Goal: Transaction & Acquisition: Purchase product/service

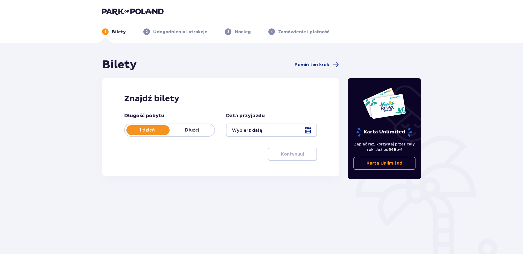
click at [308, 131] on div at bounding box center [271, 130] width 91 height 13
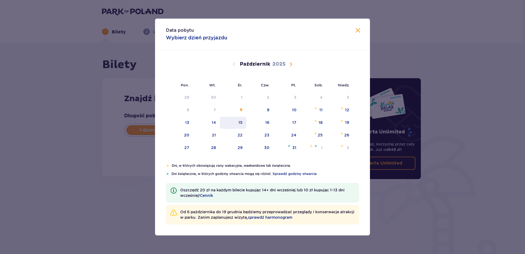
click at [242, 123] on div "15" at bounding box center [240, 122] width 4 height 5
type input "[DATE]"
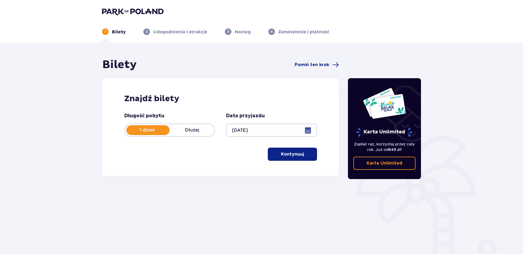
click at [290, 153] on p "Kontynuuj" at bounding box center [292, 154] width 23 height 6
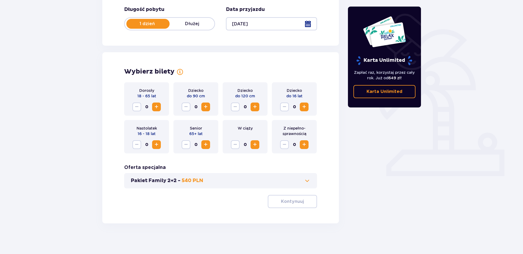
scroll to position [109, 0]
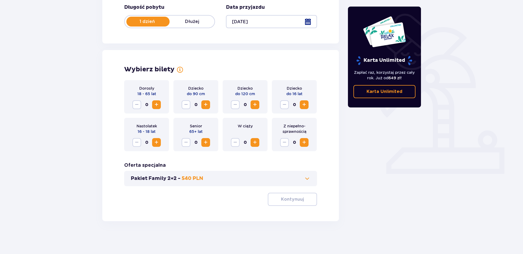
click at [157, 106] on span "Zwiększ" at bounding box center [156, 104] width 7 height 7
click at [308, 178] on span at bounding box center [307, 178] width 7 height 7
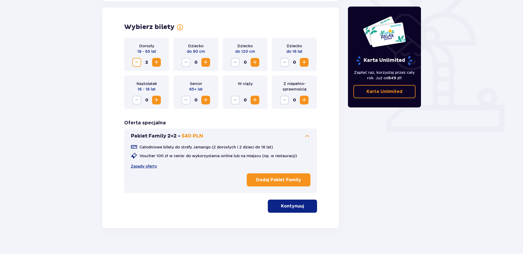
scroll to position [152, 0]
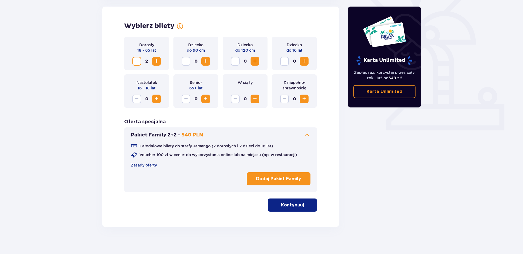
click at [304, 205] on span "button" at bounding box center [304, 205] width 7 height 7
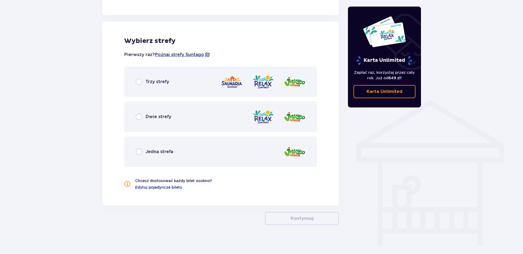
scroll to position [348, 0]
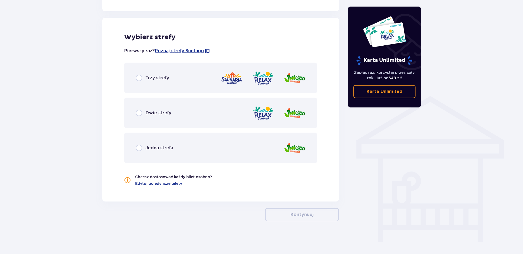
click at [139, 78] on input "radio" at bounding box center [139, 78] width 7 height 7
radio input "true"
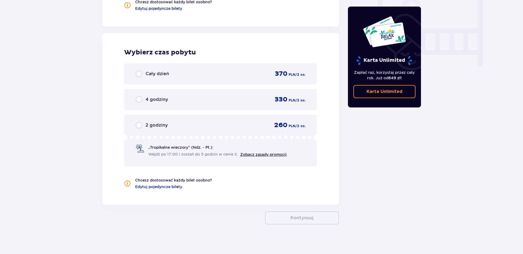
scroll to position [526, 0]
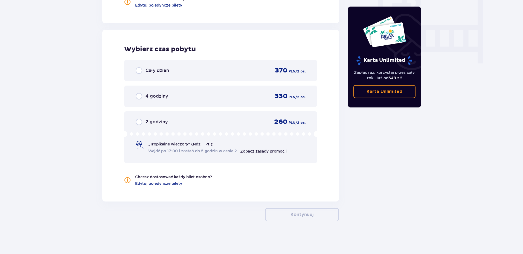
click at [181, 143] on span "„Tropikalne wieczory" (Ndz. - Pt.):" at bounding box center [180, 143] width 65 height 5
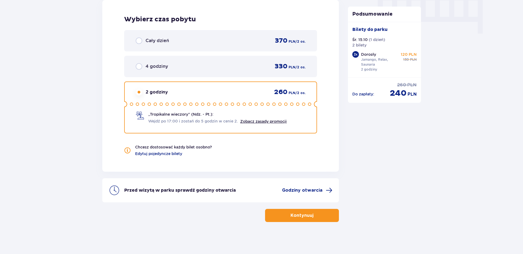
scroll to position [557, 0]
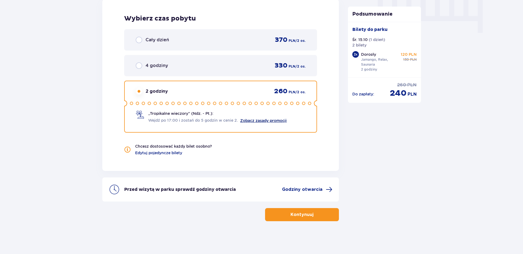
click at [262, 120] on link "Zobacz zasady promocji" at bounding box center [263, 120] width 46 height 4
